Goal: Information Seeking & Learning: Understand process/instructions

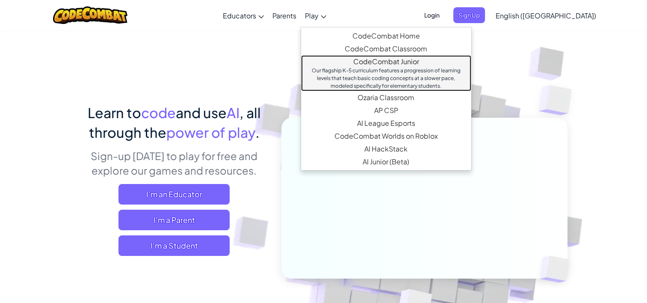
click at [372, 63] on link "CodeCombat Junior Our flagship K-5 curriculum features a progression of learnin…" at bounding box center [386, 73] width 170 height 36
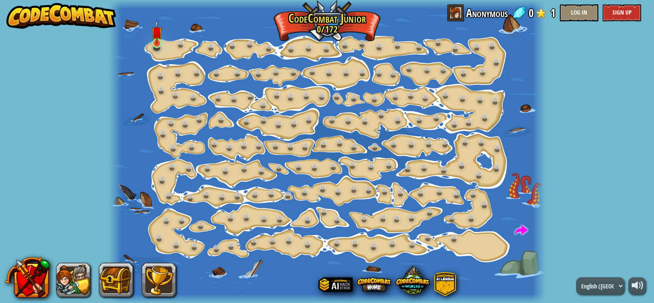
click at [156, 39] on img at bounding box center [156, 32] width 10 height 24
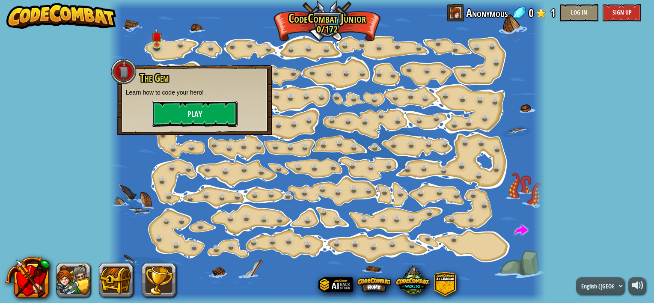
click at [204, 118] on button "Play" at bounding box center [195, 114] width 86 height 26
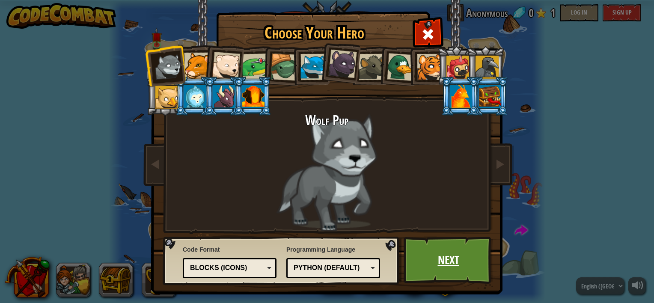
click at [461, 257] on link "Next" at bounding box center [447, 260] width 89 height 47
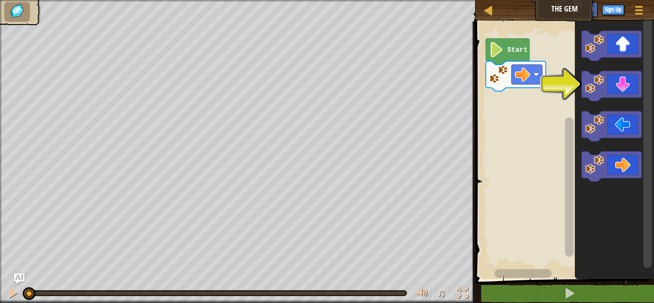
click at [553, 87] on rect "Blockly Workspace" at bounding box center [563, 148] width 181 height 262
click at [536, 111] on div "Start" at bounding box center [563, 148] width 181 height 262
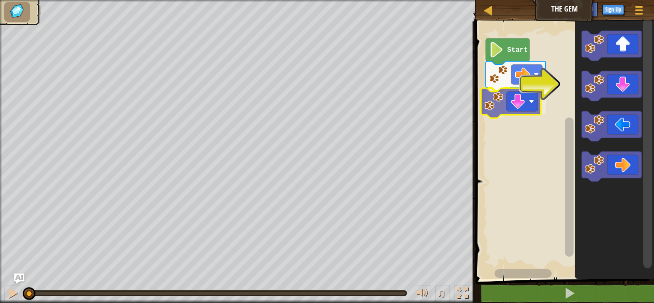
click at [488, 110] on div "Start" at bounding box center [563, 148] width 181 height 262
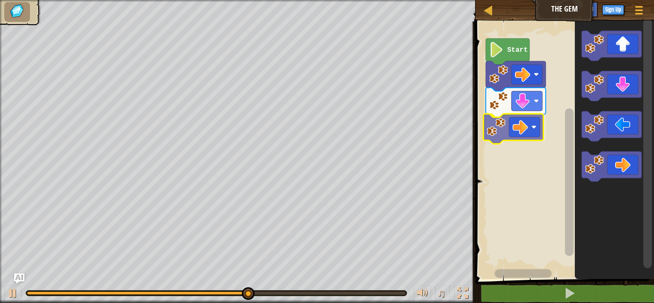
click at [502, 130] on div "Start" at bounding box center [563, 148] width 181 height 262
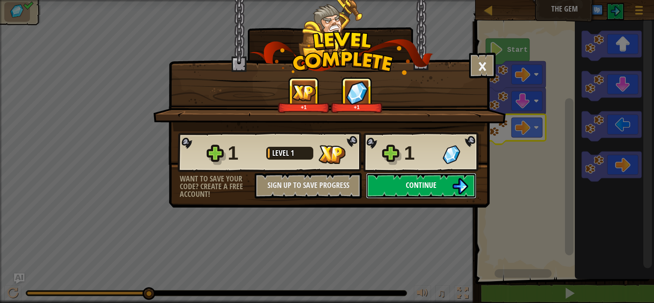
click at [433, 183] on span "Continue" at bounding box center [420, 185] width 31 height 11
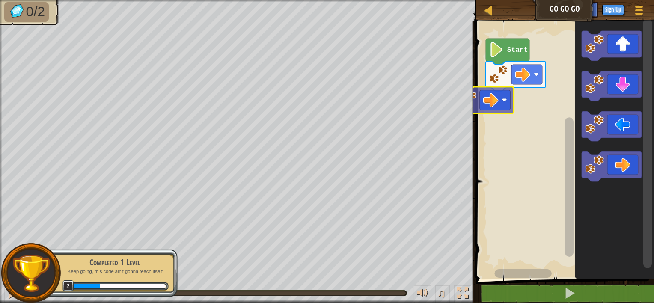
click at [457, 100] on div "Map Go Go Go Game Menu Sign Up Ask AI 1 ההההההההההההההההההההההההההההההההההההההה…" at bounding box center [327, 151] width 654 height 303
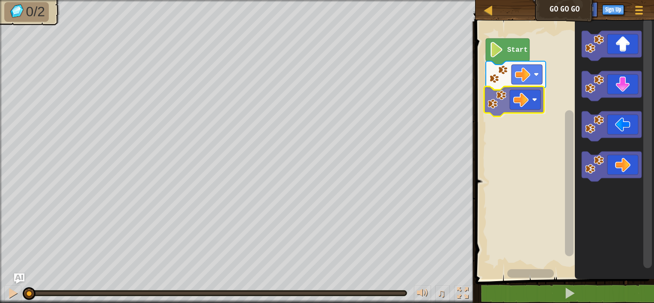
click at [501, 106] on div "Start" at bounding box center [563, 148] width 181 height 262
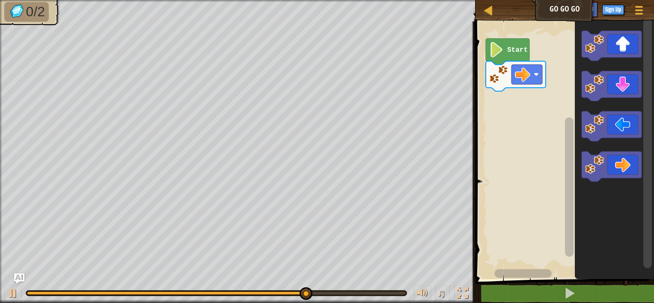
click at [559, 78] on div "Start" at bounding box center [563, 148] width 181 height 262
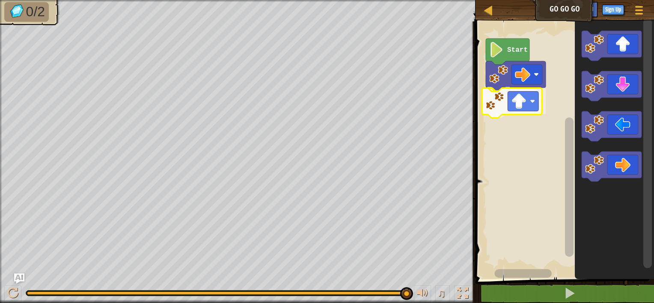
click at [491, 115] on div "Start" at bounding box center [563, 148] width 181 height 262
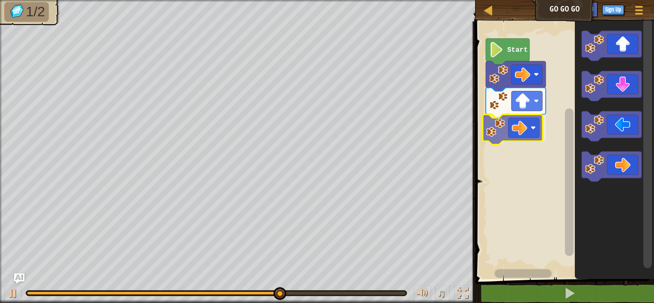
click at [539, 123] on div "Start" at bounding box center [563, 148] width 181 height 262
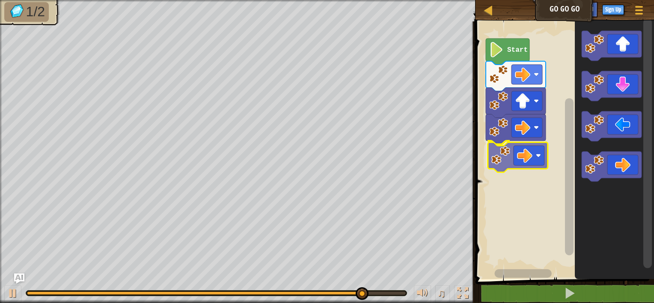
click at [528, 159] on div "Start" at bounding box center [563, 148] width 181 height 262
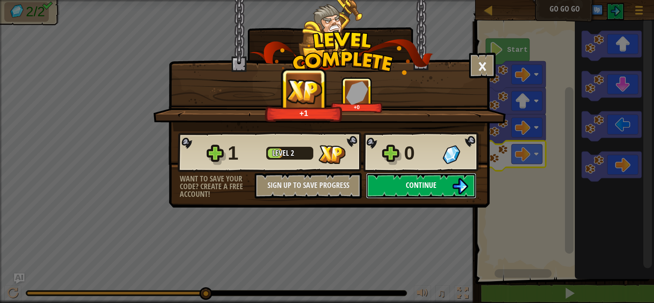
click at [418, 186] on span "Continue" at bounding box center [420, 185] width 31 height 11
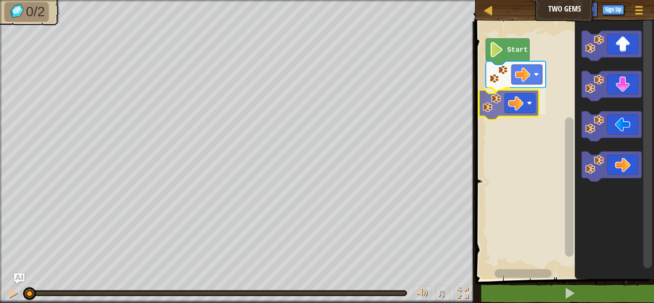
click at [498, 101] on div "Start" at bounding box center [563, 148] width 181 height 262
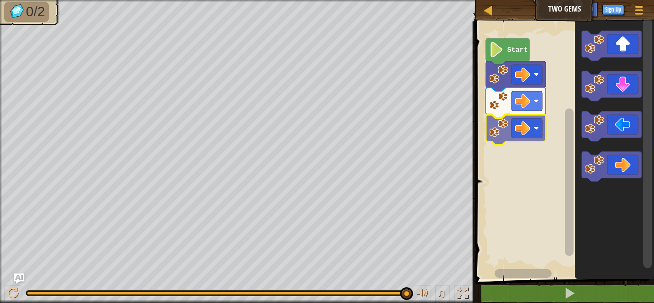
click at [509, 118] on div "Start" at bounding box center [563, 148] width 181 height 262
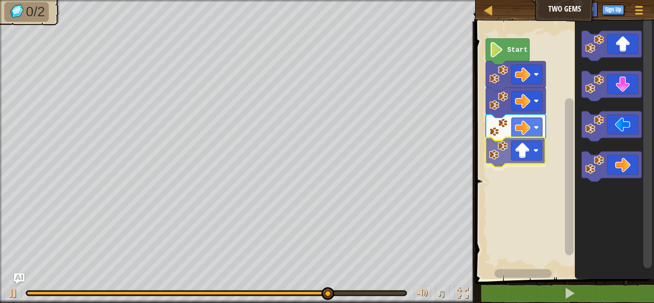
click at [523, 161] on div "Start" at bounding box center [563, 148] width 181 height 262
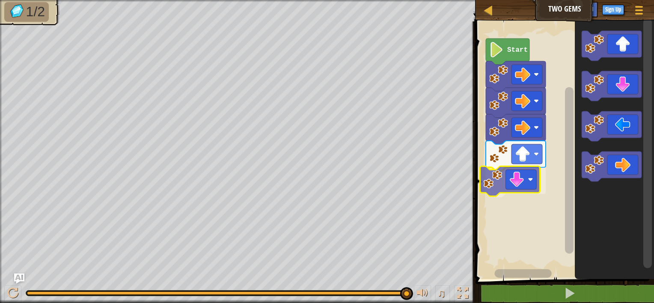
click at [512, 188] on div "Start" at bounding box center [563, 148] width 181 height 262
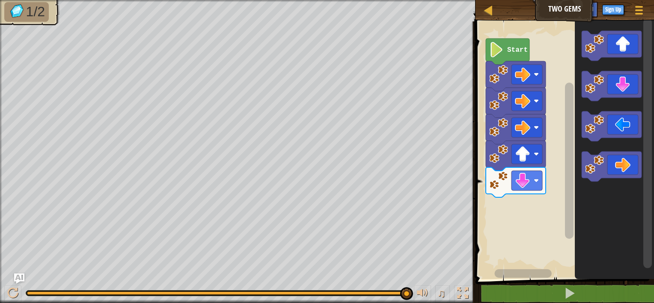
click at [575, 143] on icon "Blockly Workspace" at bounding box center [613, 148] width 79 height 262
click at [508, 219] on div "Start" at bounding box center [563, 148] width 181 height 262
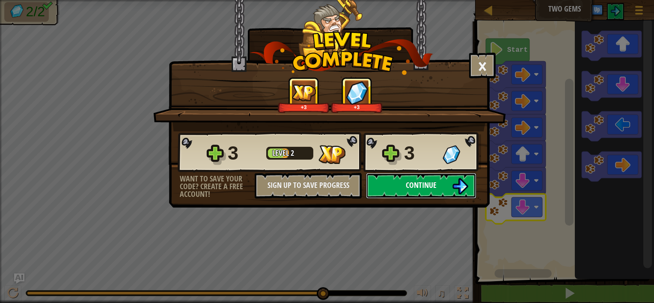
click at [462, 179] on img at bounding box center [460, 186] width 16 height 16
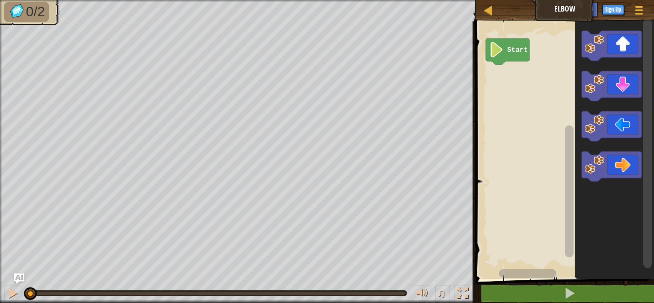
click at [534, 83] on div "Start" at bounding box center [563, 148] width 181 height 262
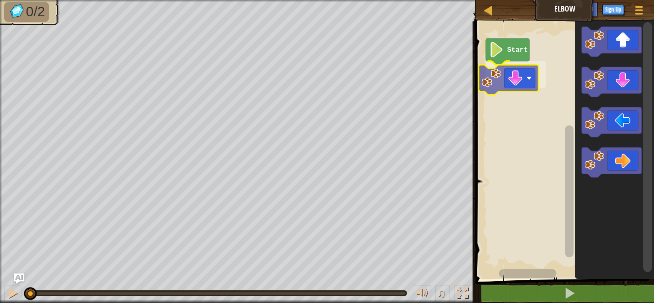
click at [483, 86] on div "Start" at bounding box center [563, 148] width 181 height 262
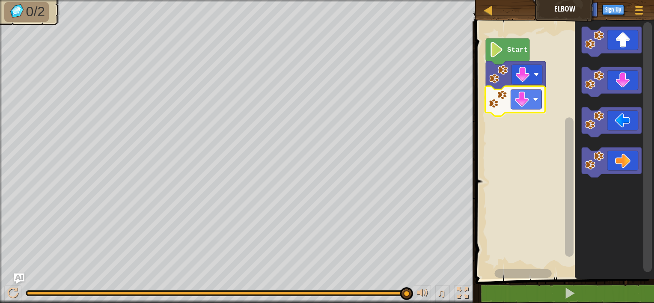
click at [518, 114] on div "Start" at bounding box center [563, 148] width 181 height 262
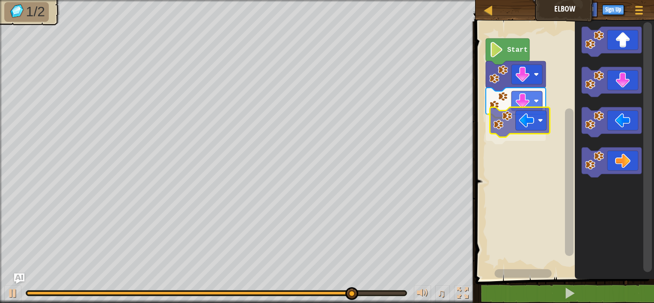
click at [507, 141] on div "Start" at bounding box center [563, 148] width 181 height 262
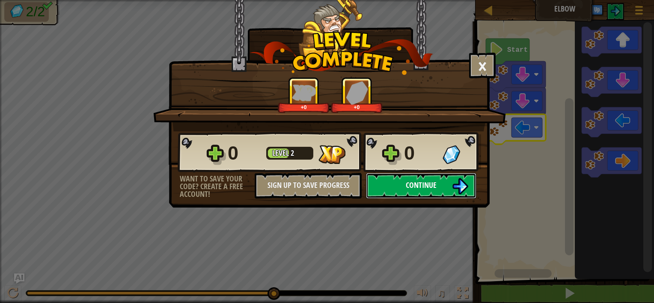
click at [450, 178] on button "Continue" at bounding box center [421, 186] width 110 height 26
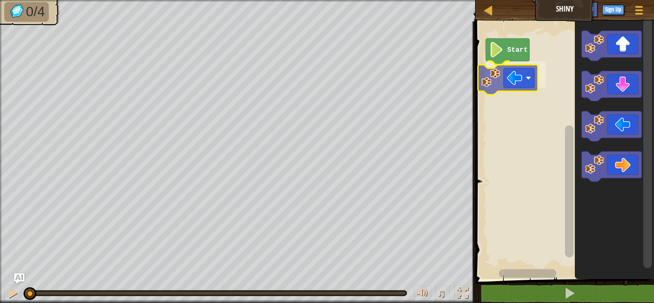
click at [498, 85] on div "Start" at bounding box center [563, 148] width 181 height 262
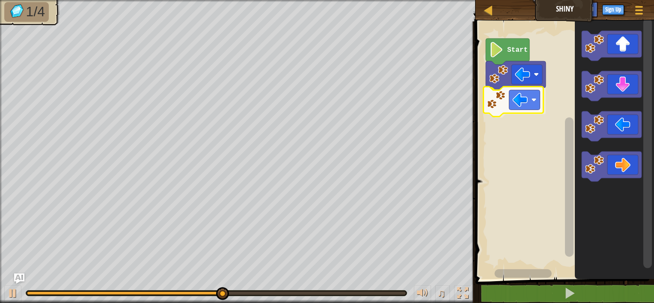
click at [512, 104] on div "Start" at bounding box center [563, 148] width 181 height 262
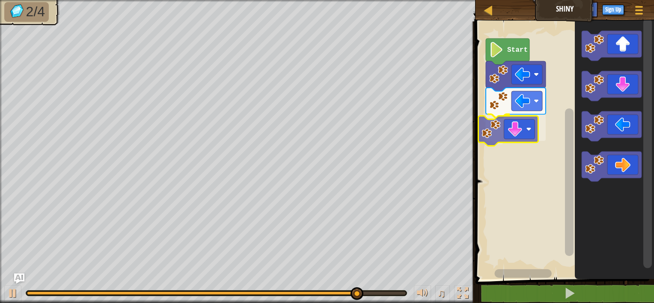
click at [520, 130] on div "Start" at bounding box center [563, 148] width 181 height 262
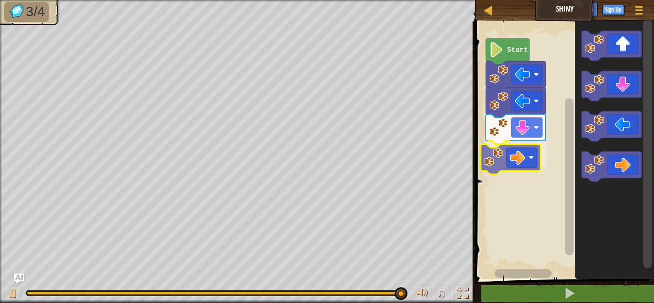
click at [526, 152] on div "Start" at bounding box center [563, 148] width 181 height 262
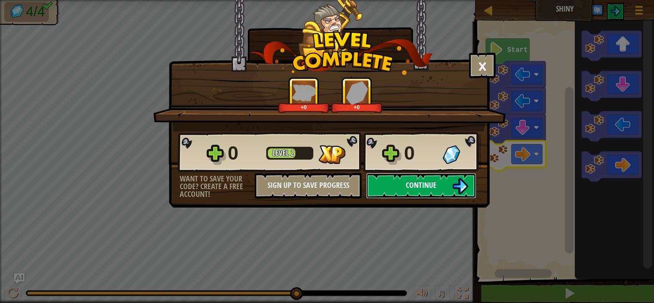
click at [436, 183] on span "Continue" at bounding box center [420, 185] width 31 height 11
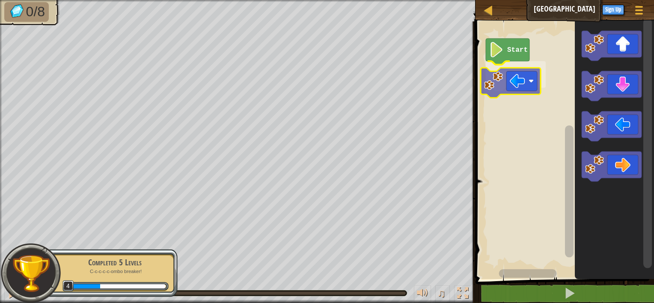
click at [514, 77] on div "Start" at bounding box center [563, 148] width 181 height 262
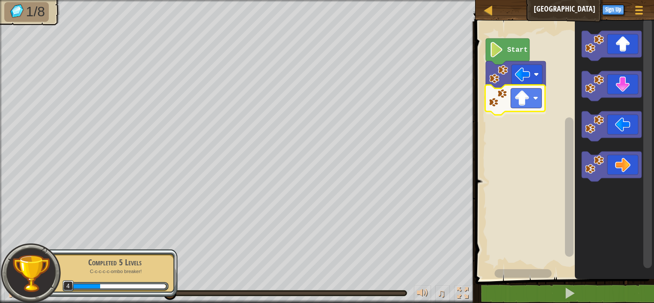
click at [498, 109] on div "Start" at bounding box center [563, 148] width 181 height 262
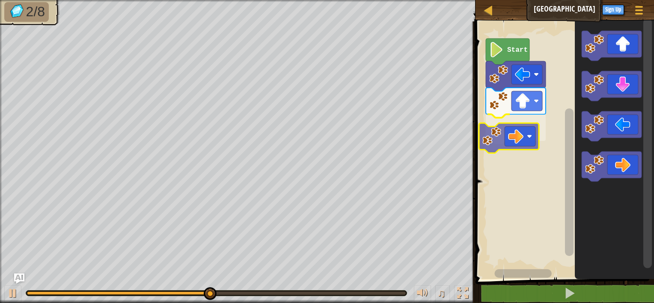
click at [507, 135] on div "Start" at bounding box center [563, 148] width 181 height 262
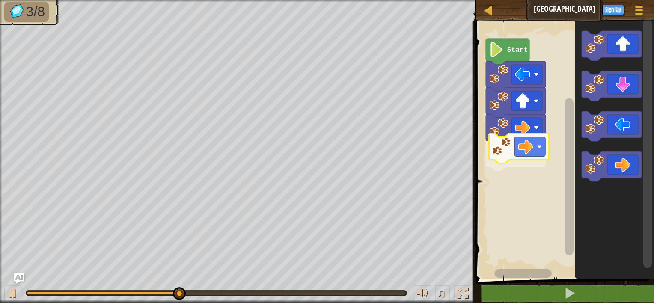
click at [505, 159] on div "Start" at bounding box center [563, 148] width 181 height 262
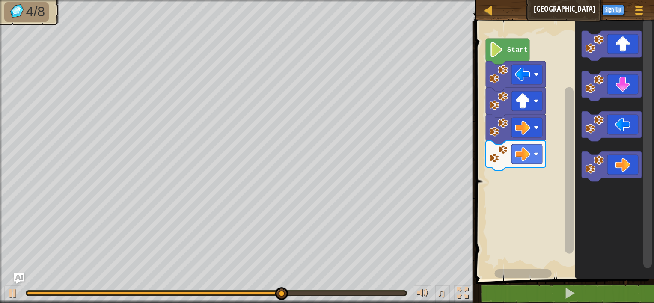
click at [552, 165] on div "Start" at bounding box center [563, 148] width 181 height 262
click at [591, 85] on g "Blockly Workspace" at bounding box center [611, 86] width 60 height 30
click at [580, 84] on icon "Blockly Workspace" at bounding box center [613, 148] width 79 height 262
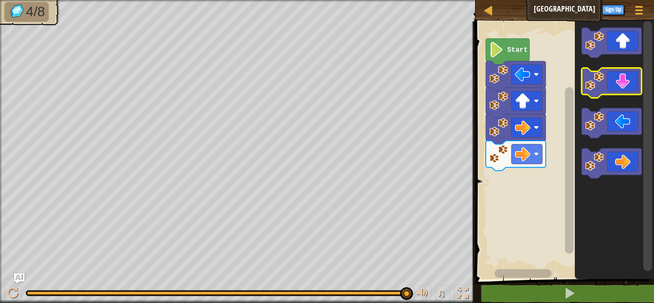
click at [589, 86] on image "Blockly Workspace" at bounding box center [594, 80] width 19 height 19
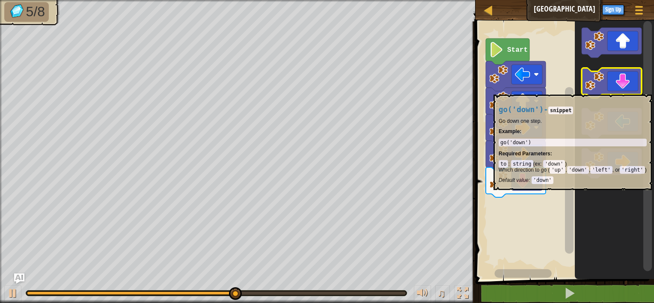
click at [590, 90] on image "Blockly Workspace" at bounding box center [594, 80] width 19 height 19
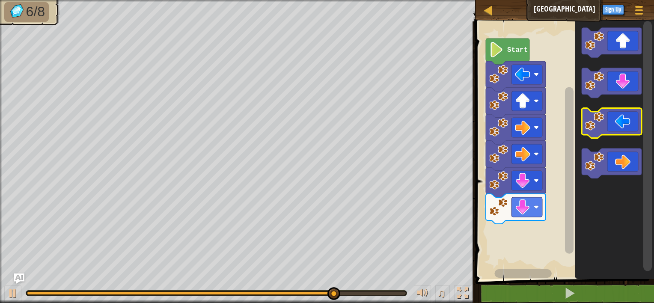
click at [607, 136] on rect "Blockly Workspace" at bounding box center [611, 123] width 60 height 30
click at [607, 123] on icon "Blockly Workspace" at bounding box center [611, 123] width 60 height 30
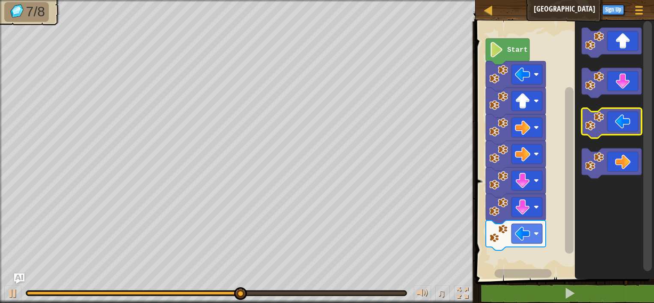
click at [607, 123] on icon "Blockly Workspace" at bounding box center [611, 123] width 60 height 30
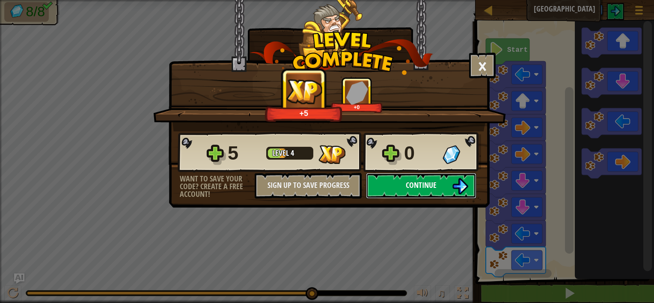
click at [460, 176] on button "Continue" at bounding box center [421, 186] width 110 height 26
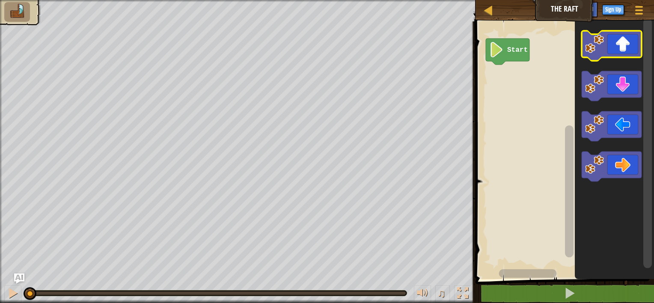
click at [606, 55] on icon "Blockly Workspace" at bounding box center [611, 46] width 60 height 30
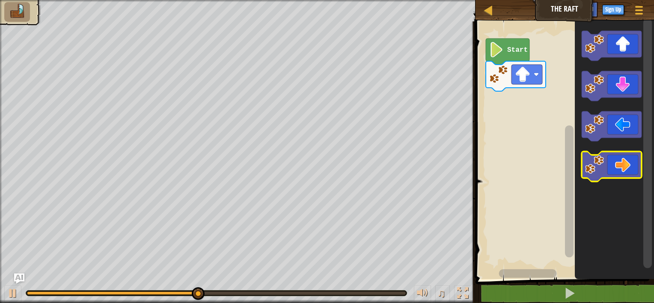
click at [609, 177] on icon "Blockly Workspace" at bounding box center [611, 166] width 60 height 30
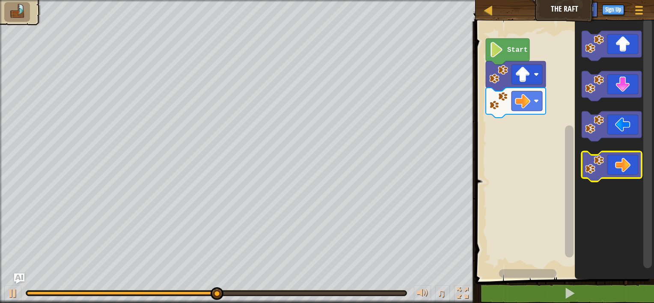
click at [609, 177] on icon "Blockly Workspace" at bounding box center [611, 166] width 60 height 30
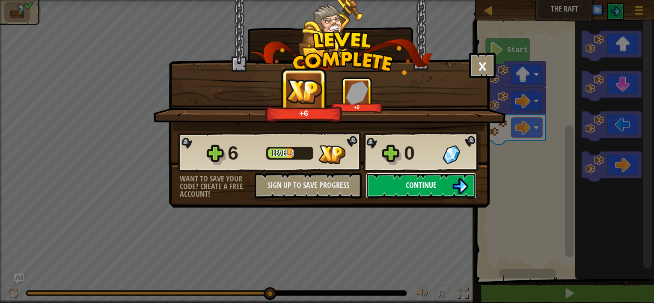
click at [441, 180] on button "Continue" at bounding box center [421, 186] width 110 height 26
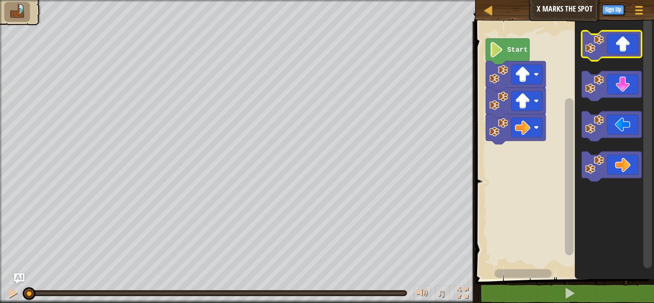
click at [617, 32] on icon "Blockly Workspace" at bounding box center [611, 46] width 60 height 30
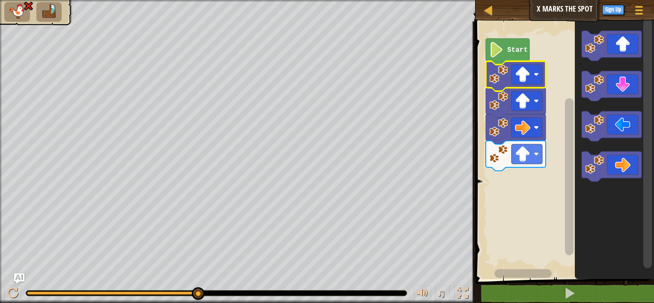
click at [553, 82] on rect "Blockly Workspace" at bounding box center [563, 148] width 181 height 262
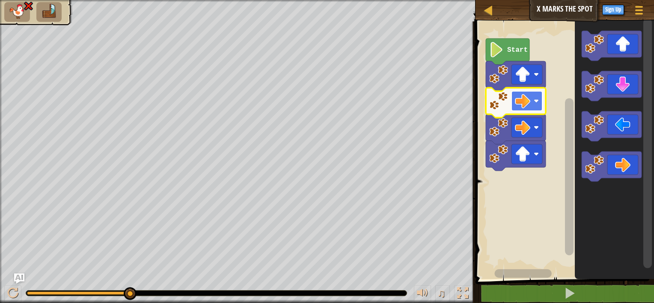
click at [534, 104] on rect "Blockly Workspace" at bounding box center [526, 101] width 31 height 20
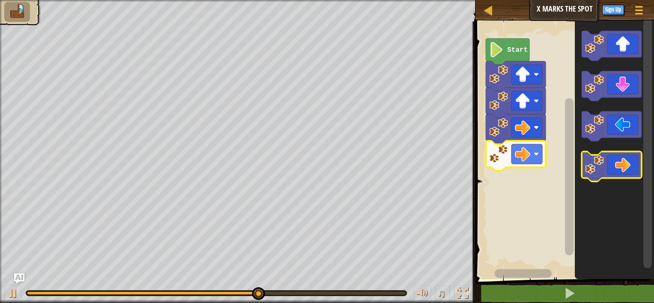
click at [602, 165] on image "Blockly Workspace" at bounding box center [594, 164] width 19 height 19
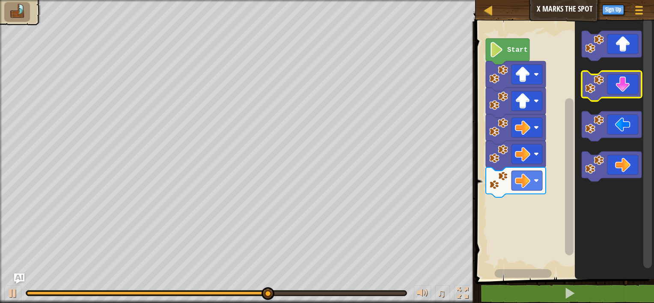
click at [624, 96] on icon "Blockly Workspace" at bounding box center [611, 86] width 60 height 30
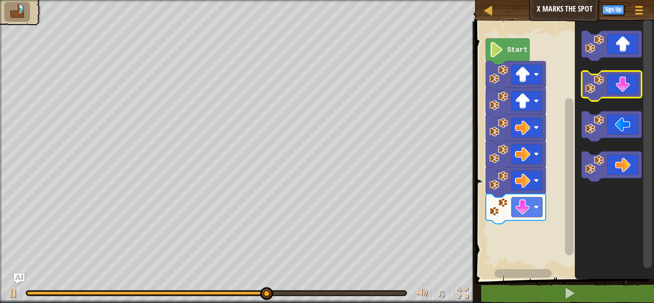
click at [623, 97] on icon "Blockly Workspace" at bounding box center [611, 86] width 60 height 30
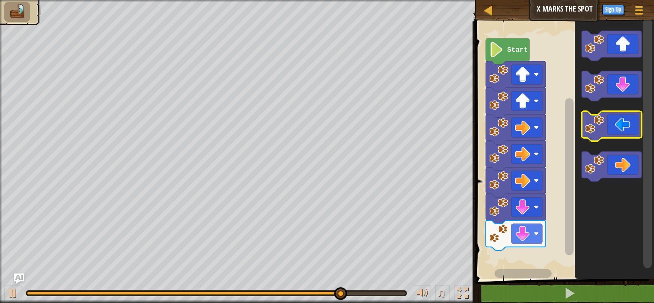
click at [613, 130] on icon "Blockly Workspace" at bounding box center [611, 126] width 60 height 30
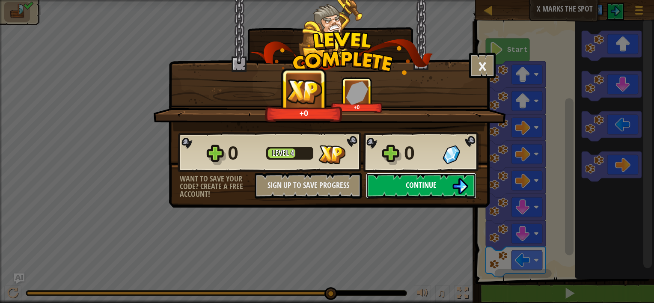
click at [429, 188] on span "Continue" at bounding box center [420, 185] width 31 height 11
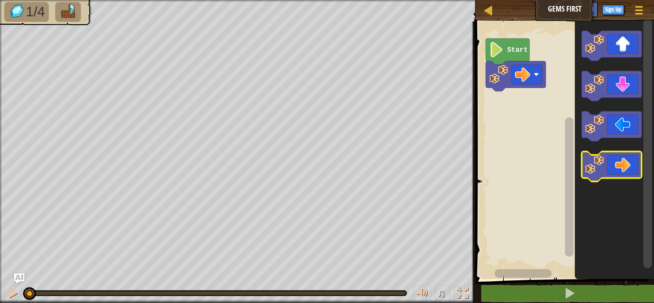
click at [618, 170] on icon "Blockly Workspace" at bounding box center [611, 166] width 60 height 30
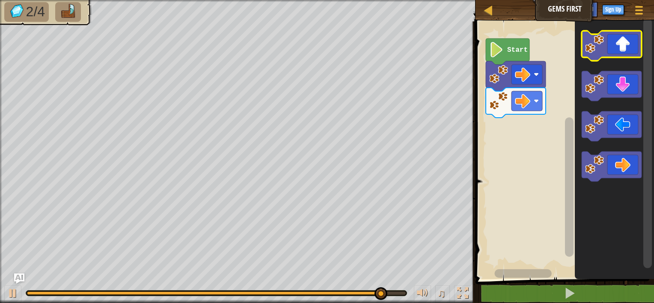
click at [617, 59] on rect "Blockly Workspace" at bounding box center [611, 46] width 60 height 30
click at [613, 47] on icon "Blockly Workspace" at bounding box center [611, 46] width 60 height 30
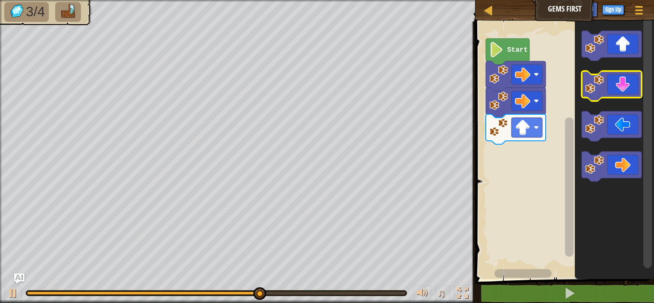
click at [606, 90] on icon "Blockly Workspace" at bounding box center [611, 86] width 60 height 30
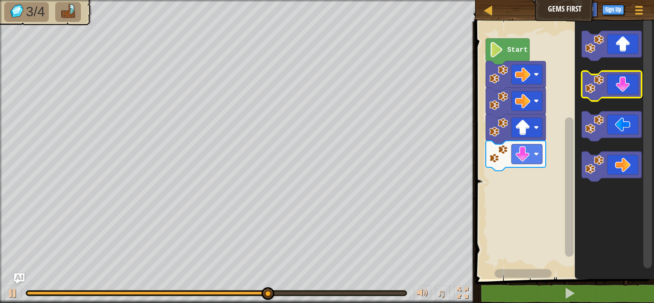
click at [606, 90] on icon "Blockly Workspace" at bounding box center [611, 86] width 60 height 30
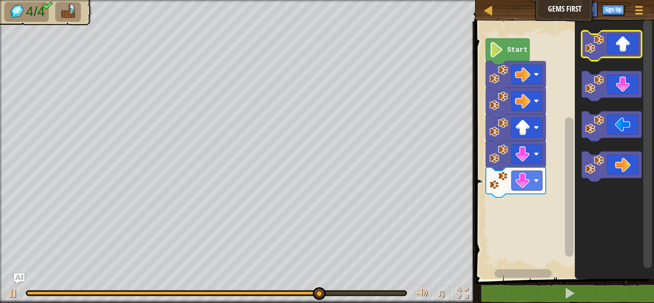
click at [604, 51] on icon "Blockly Workspace" at bounding box center [611, 46] width 60 height 30
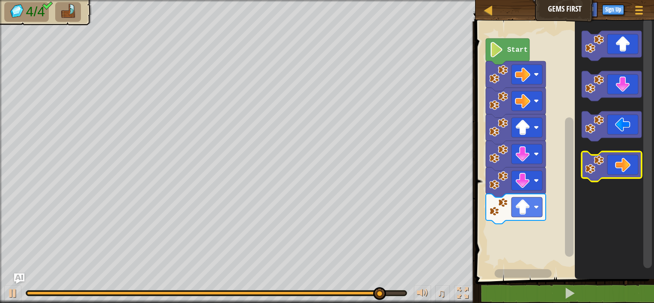
click at [619, 161] on icon "Blockly Workspace" at bounding box center [611, 166] width 60 height 30
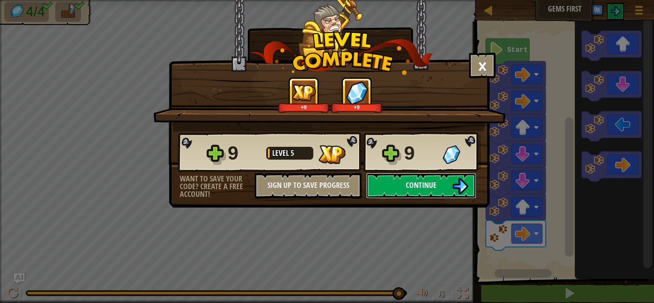
click at [453, 188] on img at bounding box center [460, 186] width 16 height 16
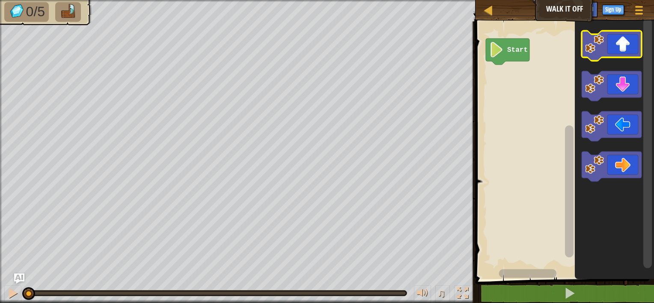
click at [614, 58] on rect "Blockly Workspace" at bounding box center [611, 46] width 60 height 30
click at [611, 53] on icon "Blockly Workspace" at bounding box center [611, 46] width 60 height 30
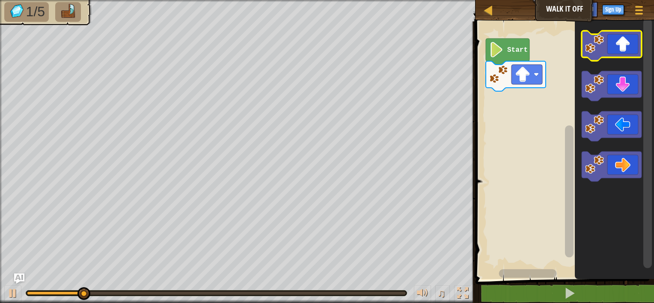
click at [611, 53] on icon "Blockly Workspace" at bounding box center [611, 46] width 60 height 30
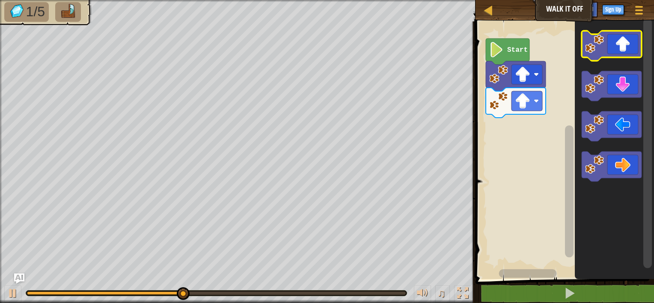
click at [604, 48] on icon "Blockly Workspace" at bounding box center [611, 46] width 60 height 30
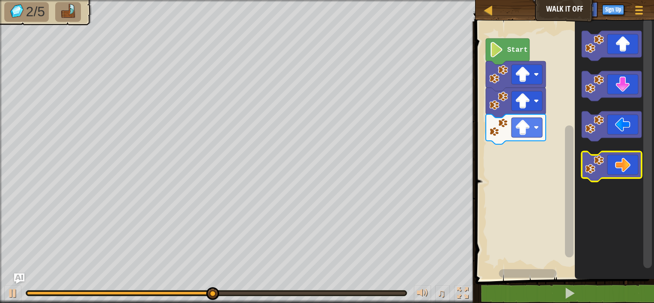
click at [610, 160] on icon "Blockly Workspace" at bounding box center [611, 166] width 60 height 30
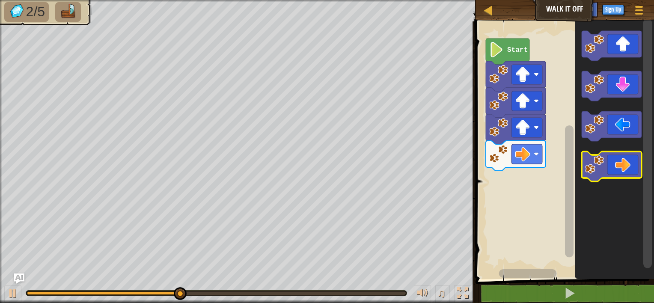
click at [611, 160] on icon "Blockly Workspace" at bounding box center [611, 166] width 60 height 30
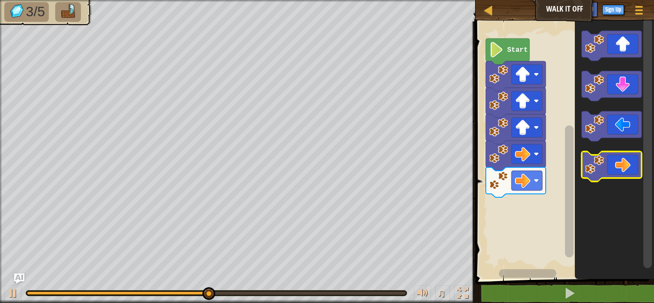
click at [611, 160] on icon "Blockly Workspace" at bounding box center [611, 166] width 60 height 30
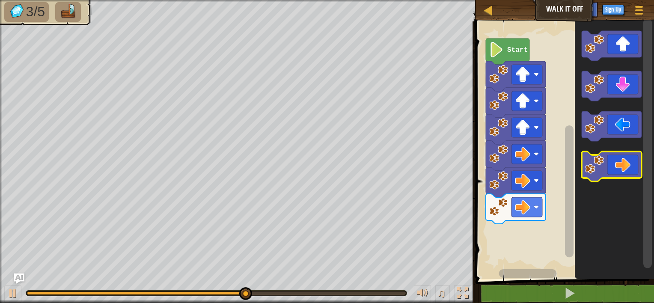
click at [611, 160] on icon "Blockly Workspace" at bounding box center [611, 166] width 60 height 30
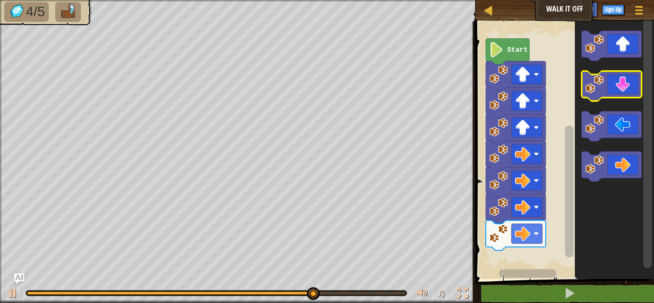
click at [616, 92] on icon "Blockly Workspace" at bounding box center [611, 86] width 60 height 30
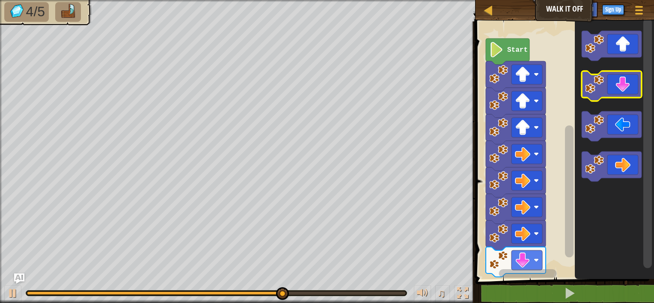
click at [616, 93] on icon "Blockly Workspace" at bounding box center [611, 86] width 60 height 30
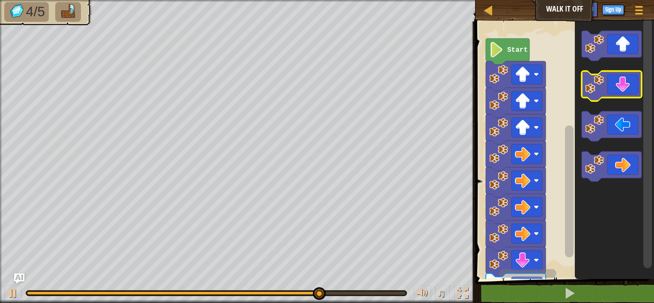
click at [616, 94] on icon "Blockly Workspace" at bounding box center [611, 86] width 60 height 30
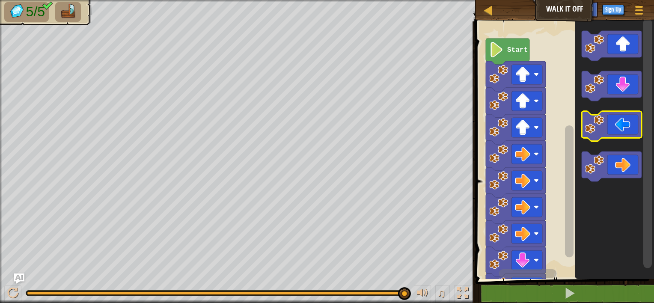
click at [590, 138] on icon "Blockly Workspace" at bounding box center [611, 126] width 60 height 30
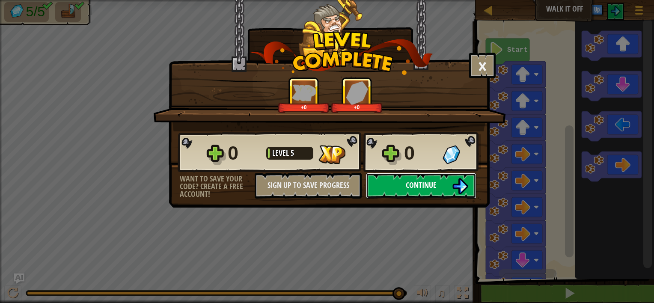
click at [434, 186] on span "Continue" at bounding box center [420, 185] width 31 height 11
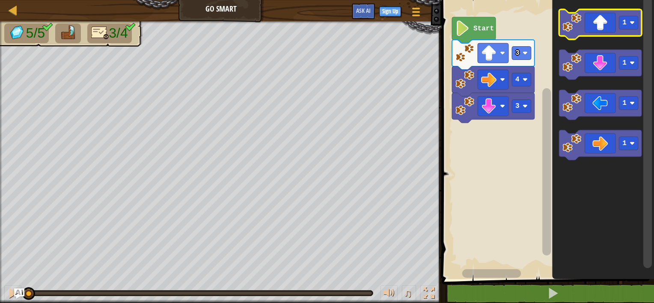
click at [605, 34] on icon "Blockly Workspace" at bounding box center [600, 24] width 83 height 30
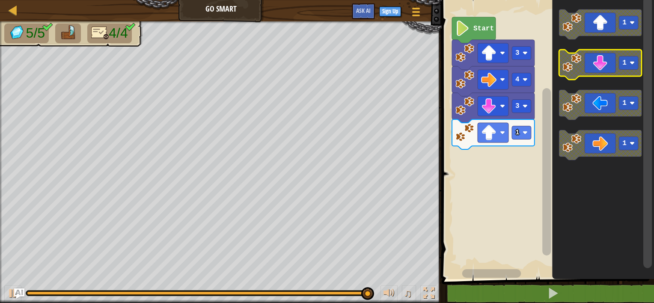
click at [597, 56] on icon "Blockly Workspace" at bounding box center [600, 65] width 83 height 30
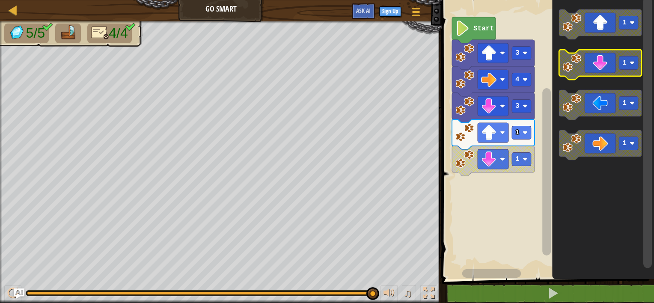
click at [590, 72] on icon "Blockly Workspace" at bounding box center [600, 65] width 83 height 30
click at [601, 77] on rect "Blockly Workspace" at bounding box center [600, 65] width 83 height 30
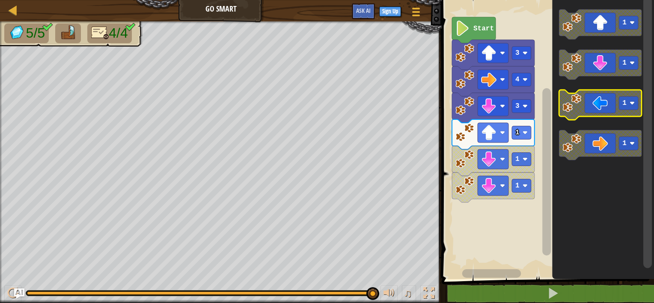
click at [597, 109] on icon "Blockly Workspace" at bounding box center [600, 105] width 83 height 30
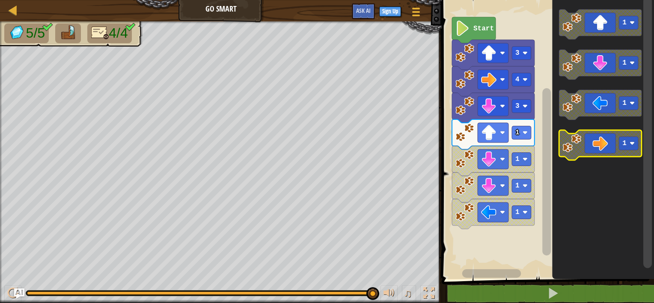
click at [592, 139] on icon "Blockly Workspace" at bounding box center [600, 145] width 83 height 30
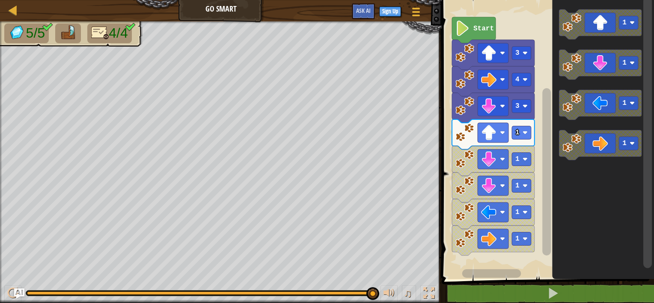
click at [589, 121] on icon "Blockly Workspace" at bounding box center [603, 137] width 102 height 283
click at [580, 112] on image "Blockly Workspace" at bounding box center [571, 103] width 19 height 19
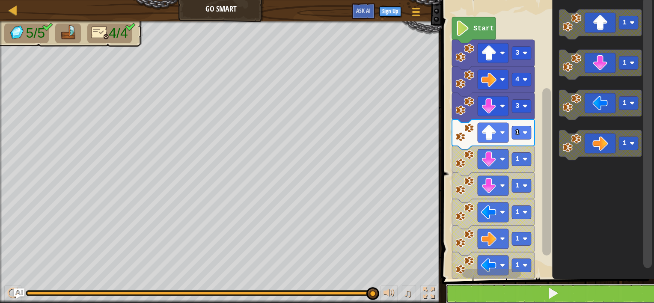
click at [547, 287] on button at bounding box center [552, 294] width 215 height 20
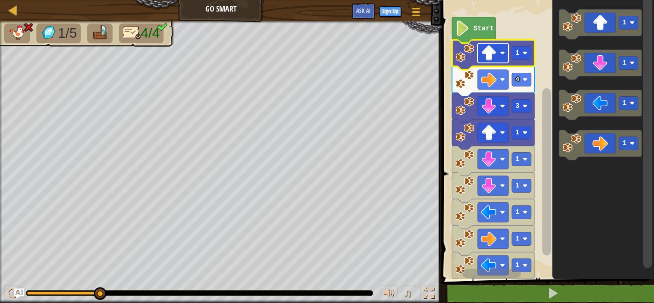
click at [482, 62] on rect "Blockly Workspace" at bounding box center [492, 53] width 31 height 20
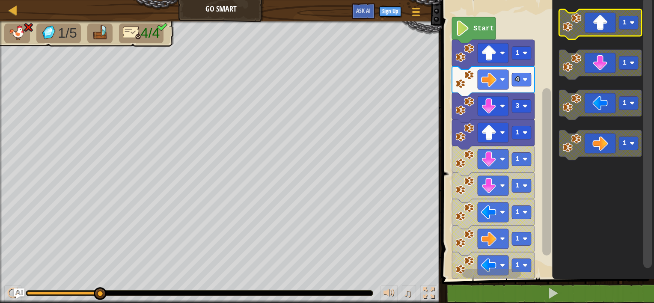
click at [586, 39] on rect "Blockly Workspace" at bounding box center [600, 24] width 83 height 30
click at [582, 39] on icon "Blockly Workspace" at bounding box center [603, 137] width 102 height 283
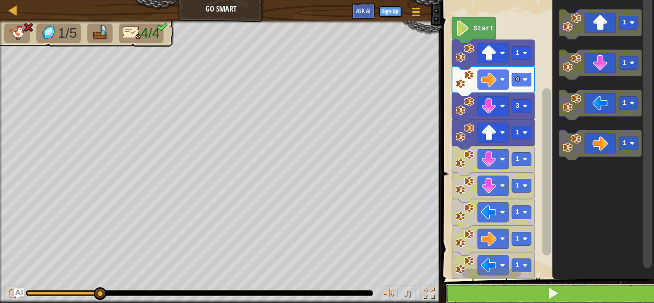
click at [510, 300] on button at bounding box center [552, 294] width 215 height 20
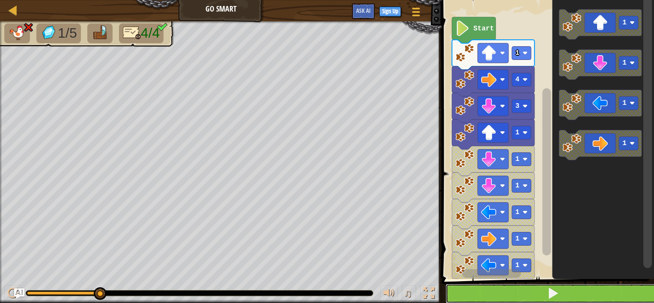
click at [528, 292] on button at bounding box center [552, 294] width 215 height 20
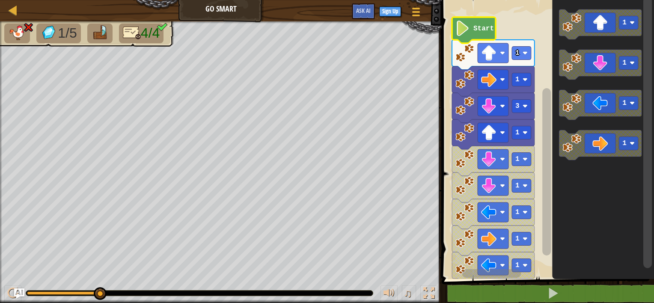
click at [482, 30] on text "Start" at bounding box center [483, 29] width 21 height 8
click at [522, 57] on rect "Blockly Workspace" at bounding box center [521, 53] width 19 height 13
click at [523, 55] on image "Blockly Workspace" at bounding box center [524, 52] width 5 height 5
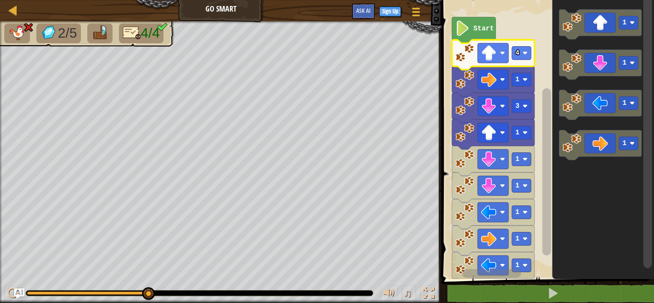
click at [525, 63] on icon "Blockly Workspace" at bounding box center [493, 55] width 83 height 30
click at [524, 55] on image "Blockly Workspace" at bounding box center [524, 52] width 5 height 5
click at [524, 82] on image "Blockly Workspace" at bounding box center [524, 79] width 5 height 5
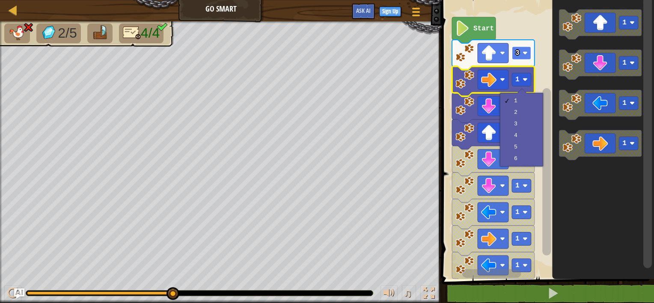
click at [522, 59] on rect "Blockly Workspace" at bounding box center [521, 53] width 19 height 13
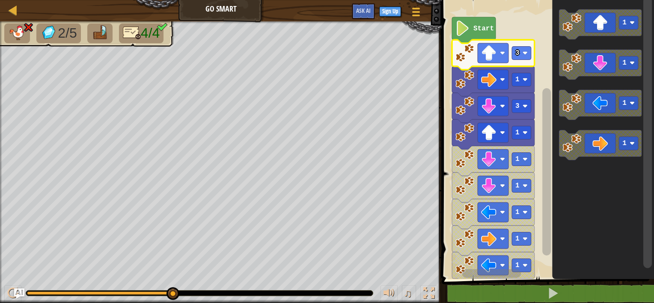
click at [525, 37] on rect "Blockly Workspace" at bounding box center [546, 137] width 215 height 283
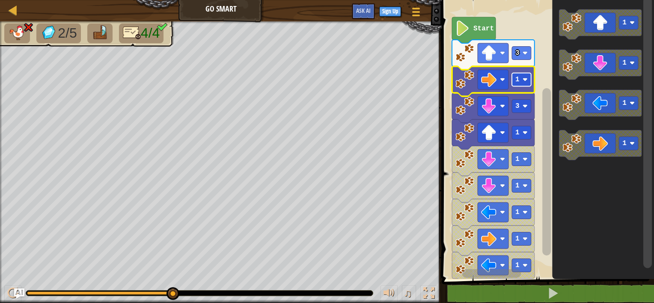
click at [525, 85] on rect "Blockly Workspace" at bounding box center [521, 79] width 19 height 13
click at [520, 32] on rect "Blockly Workspace" at bounding box center [546, 137] width 215 height 283
click at [501, 73] on rect "Blockly Workspace" at bounding box center [492, 80] width 31 height 20
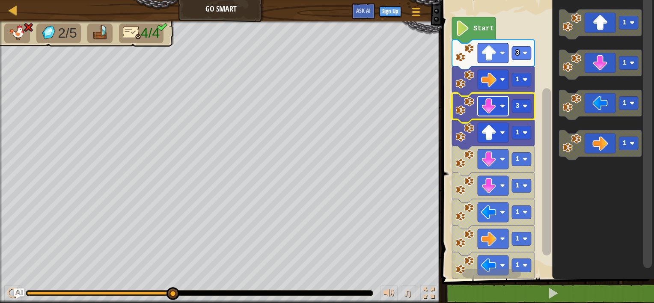
click at [493, 102] on image "Blockly Workspace" at bounding box center [488, 105] width 15 height 15
click at [524, 110] on rect "Blockly Workspace" at bounding box center [521, 106] width 19 height 13
click at [520, 106] on rect "Blockly Workspace" at bounding box center [521, 106] width 19 height 13
click at [520, 110] on rect "Blockly Workspace" at bounding box center [521, 106] width 19 height 13
click at [518, 110] on rect "Blockly Workspace" at bounding box center [521, 106] width 19 height 13
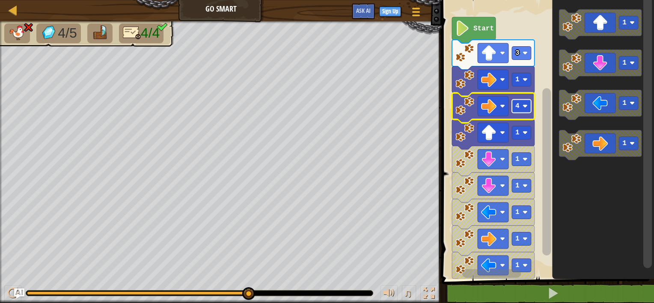
click at [522, 106] on image "Blockly Workspace" at bounding box center [524, 106] width 5 height 5
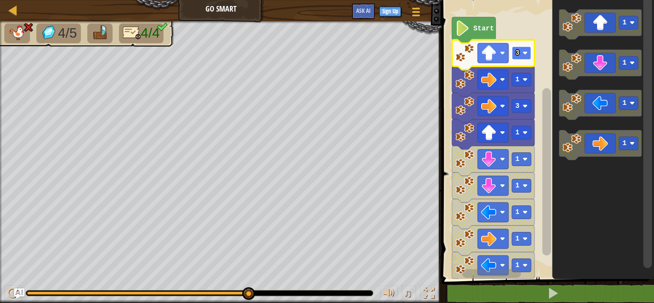
click at [522, 57] on rect "Blockly Workspace" at bounding box center [521, 53] width 19 height 13
click at [504, 58] on rect "Blockly Workspace" at bounding box center [492, 53] width 31 height 20
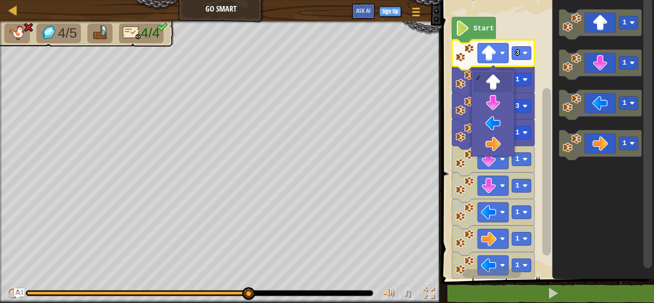
click at [527, 15] on rect "Blockly Workspace" at bounding box center [546, 137] width 215 height 283
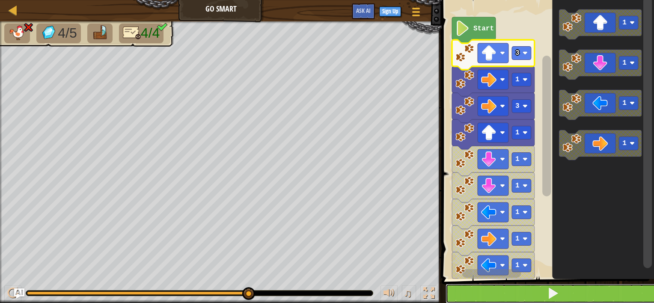
click at [530, 302] on button at bounding box center [552, 294] width 215 height 20
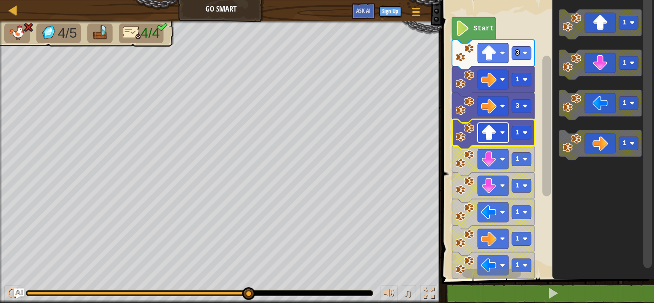
click at [508, 134] on rect "Blockly Workspace" at bounding box center [492, 133] width 31 height 20
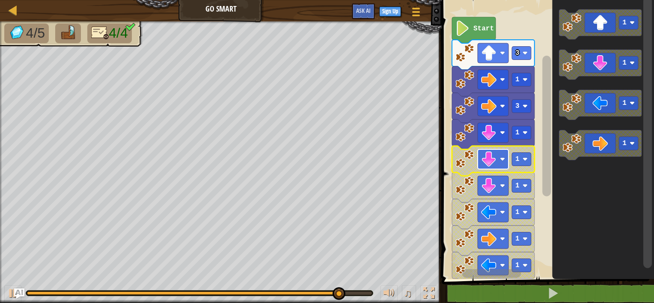
click at [501, 168] on rect "Blockly Workspace" at bounding box center [492, 159] width 31 height 20
click at [525, 161] on image "Blockly Workspace" at bounding box center [524, 159] width 5 height 5
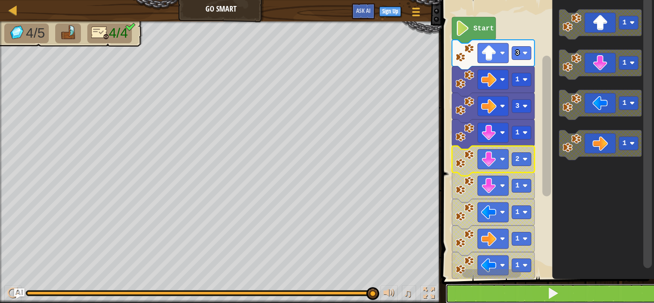
click at [512, 293] on button at bounding box center [552, 294] width 215 height 20
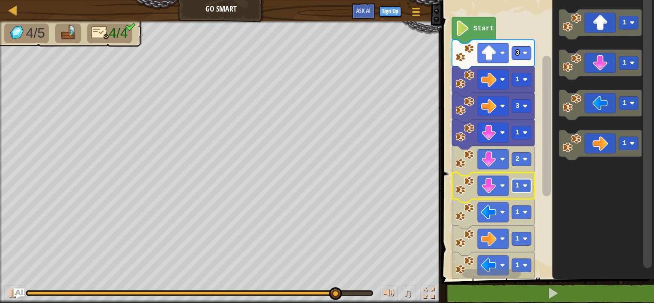
click at [524, 192] on rect "Blockly Workspace" at bounding box center [521, 185] width 19 height 13
click at [515, 197] on icon "Blockly Workspace" at bounding box center [493, 187] width 83 height 30
click at [513, 191] on rect "Blockly Workspace" at bounding box center [521, 185] width 19 height 13
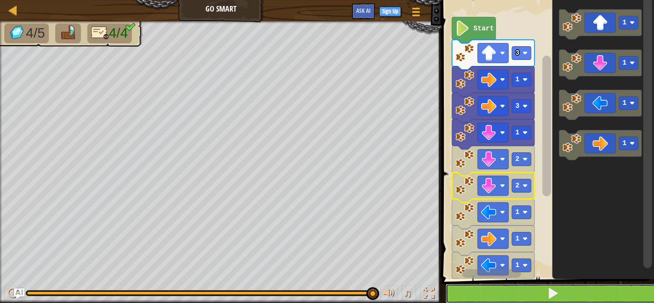
click at [504, 298] on button at bounding box center [552, 294] width 215 height 20
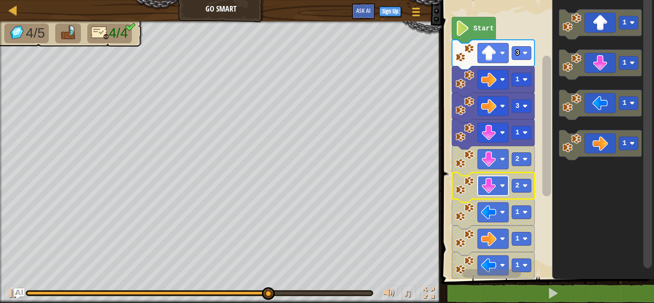
click at [501, 184] on image "Blockly Workspace" at bounding box center [502, 185] width 5 height 5
click at [529, 155] on rect "Blockly Workspace" at bounding box center [521, 159] width 19 height 13
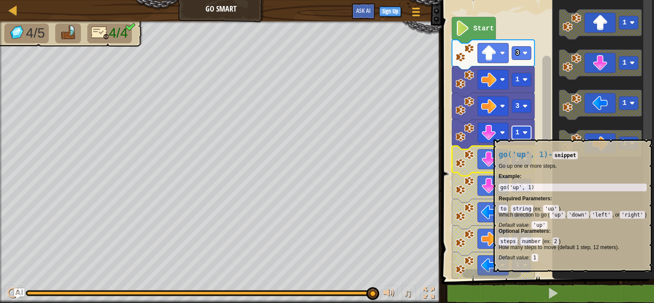
click at [518, 135] on text "1" at bounding box center [517, 133] width 4 height 8
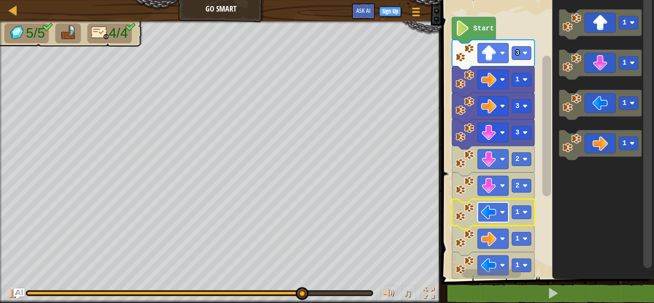
click at [489, 216] on image "Blockly Workspace" at bounding box center [488, 211] width 15 height 15
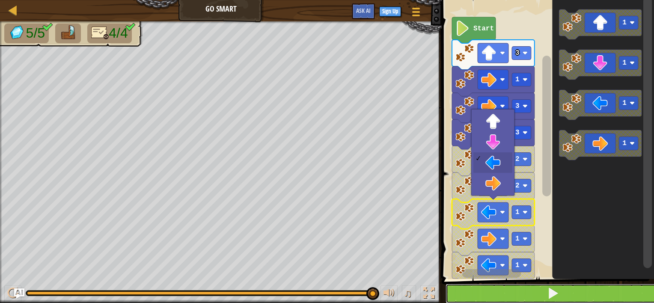
click at [524, 291] on button at bounding box center [552, 294] width 215 height 20
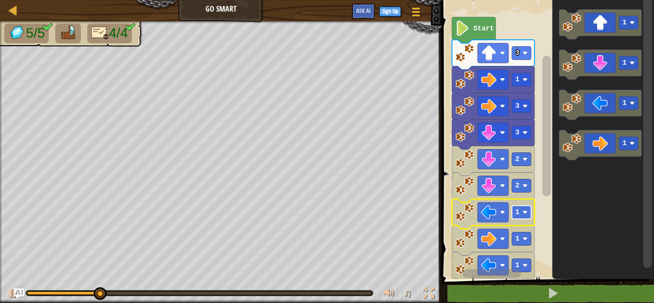
click at [518, 219] on rect "Blockly Workspace" at bounding box center [521, 212] width 19 height 13
click at [501, 217] on rect "Blockly Workspace" at bounding box center [492, 212] width 31 height 20
click at [515, 279] on span at bounding box center [548, 128] width 219 height 314
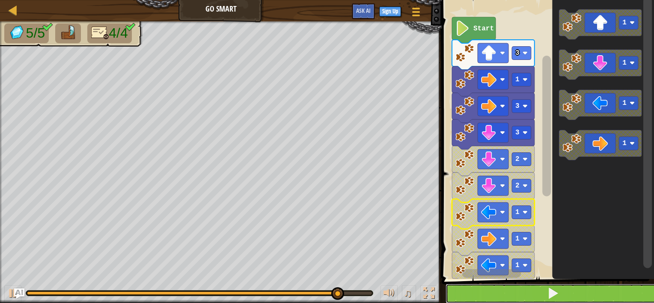
click at [516, 289] on button at bounding box center [552, 294] width 215 height 20
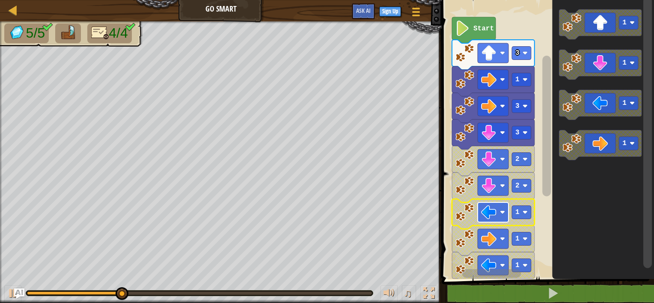
click at [494, 220] on rect "Blockly Workspace" at bounding box center [492, 212] width 31 height 20
click at [523, 221] on icon "Blockly Workspace" at bounding box center [493, 214] width 83 height 30
click at [522, 216] on rect "Blockly Workspace" at bounding box center [521, 212] width 19 height 13
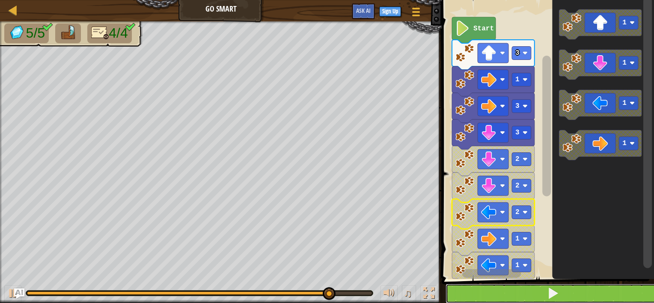
click at [505, 286] on button at bounding box center [552, 294] width 215 height 20
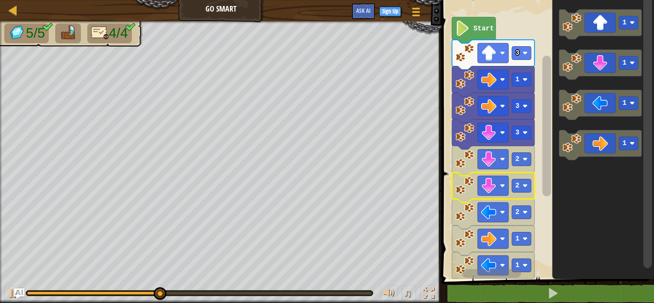
click at [522, 195] on icon "Blockly Workspace" at bounding box center [493, 187] width 83 height 30
click at [488, 192] on image "Blockly Workspace" at bounding box center [488, 185] width 15 height 15
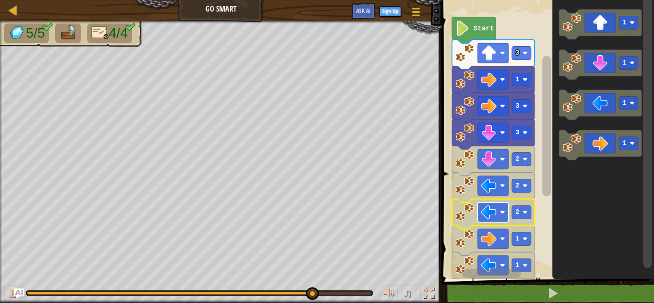
click at [493, 214] on image "Blockly Workspace" at bounding box center [488, 211] width 15 height 15
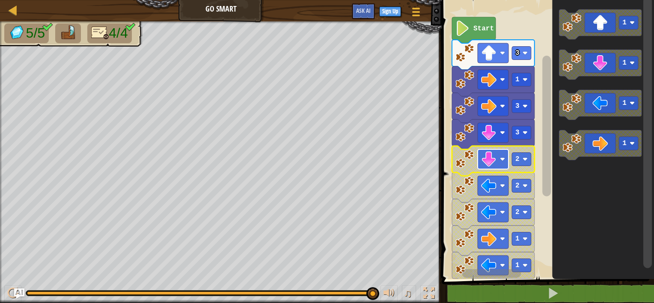
click at [489, 158] on image "Blockly Workspace" at bounding box center [488, 158] width 15 height 15
click at [525, 155] on rect "Blockly Workspace" at bounding box center [521, 159] width 19 height 13
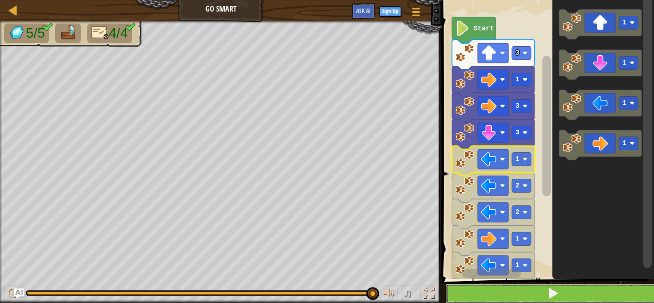
click at [496, 295] on button at bounding box center [552, 294] width 215 height 20
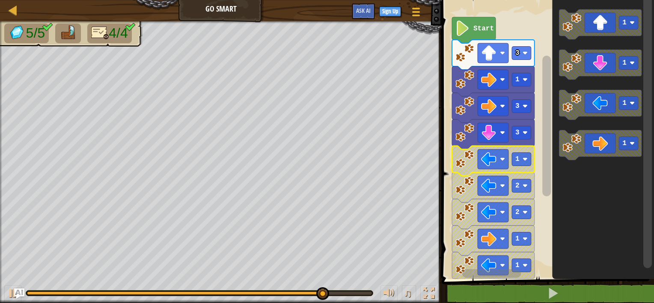
click at [486, 271] on rect "Blockly Workspace" at bounding box center [491, 273] width 59 height 9
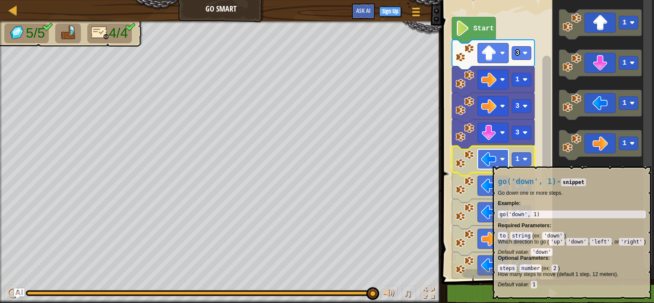
click at [598, 111] on icon "Blockly Workspace" at bounding box center [600, 105] width 83 height 30
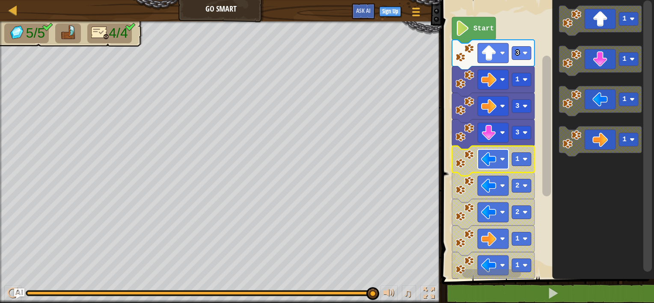
click at [481, 162] on rect "Blockly Workspace" at bounding box center [492, 159] width 31 height 20
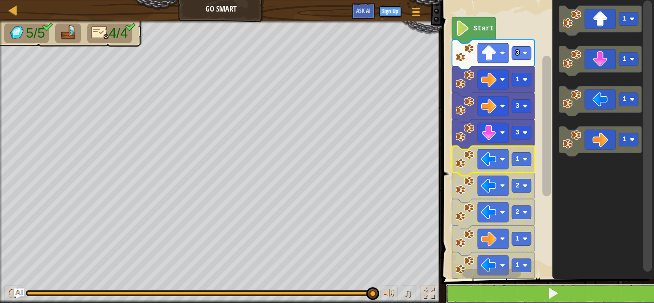
click at [482, 289] on button at bounding box center [552, 294] width 215 height 20
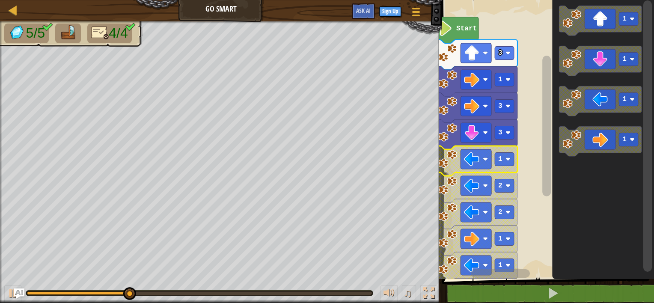
click at [514, 259] on div "Start 3 1 3 3 1 2 2 1 1 1 1 1 1 1" at bounding box center [546, 137] width 215 height 283
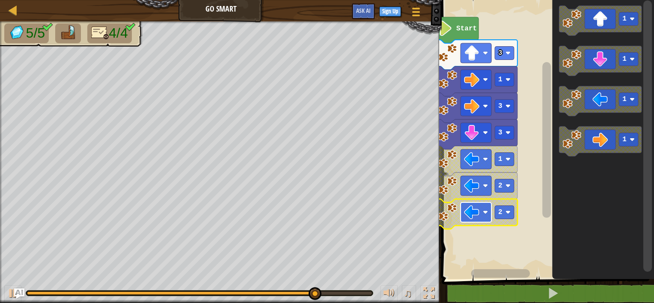
click at [483, 212] on image "Blockly Workspace" at bounding box center [484, 212] width 5 height 5
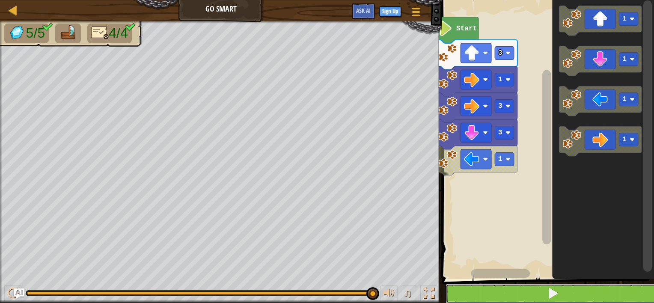
click at [569, 286] on button at bounding box center [552, 294] width 215 height 20
